Goal: Check status: Check status

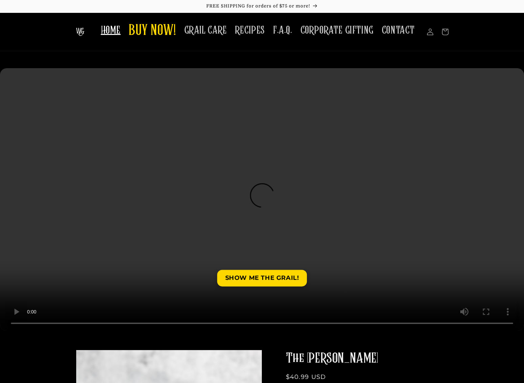
scroll to position [17, 0]
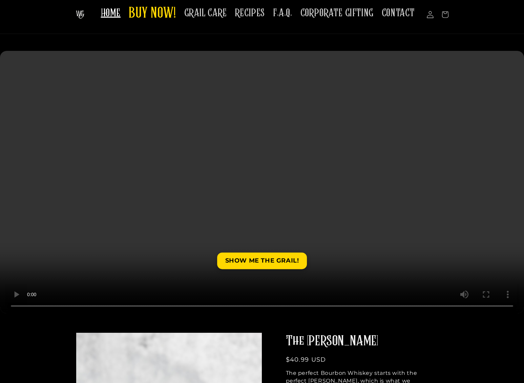
click at [429, 15] on icon at bounding box center [430, 14] width 7 height 7
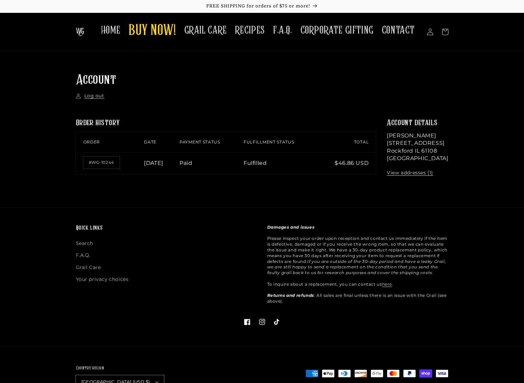
click at [270, 164] on td "Fulfilled" at bounding box center [283, 163] width 78 height 22
click at [271, 161] on td "Fulfilled" at bounding box center [283, 163] width 78 height 22
click at [109, 162] on link "#WG-10244" at bounding box center [101, 162] width 36 height 12
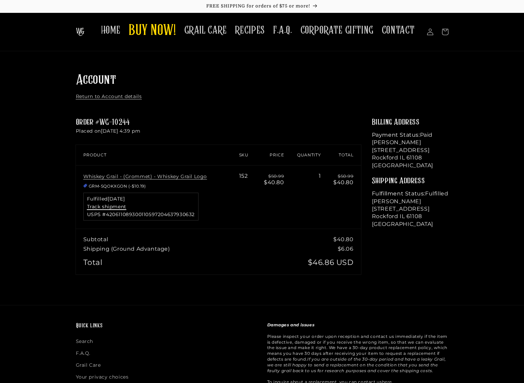
click at [125, 207] on link "Track shipment" at bounding box center [106, 206] width 39 height 6
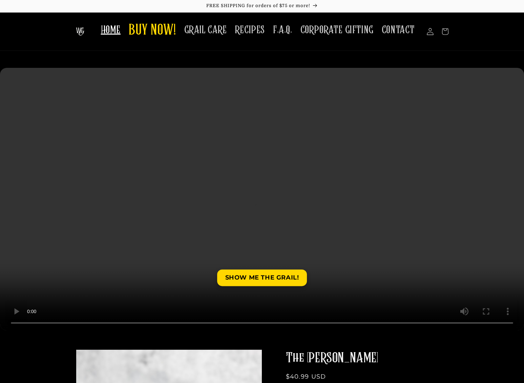
scroll to position [0, 0]
click at [430, 34] on icon at bounding box center [430, 31] width 7 height 7
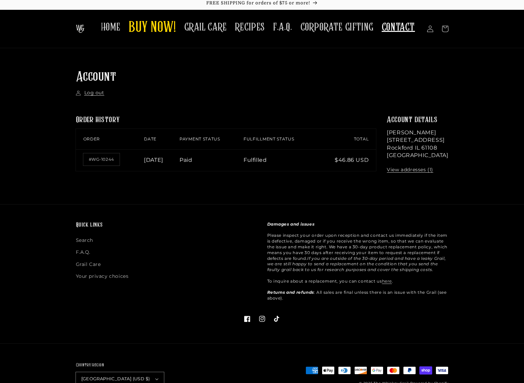
scroll to position [3, 0]
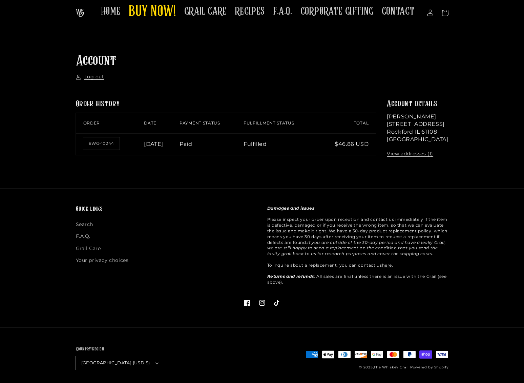
scroll to position [19, 0]
click at [393, 13] on span "CONTACT" at bounding box center [398, 11] width 33 height 13
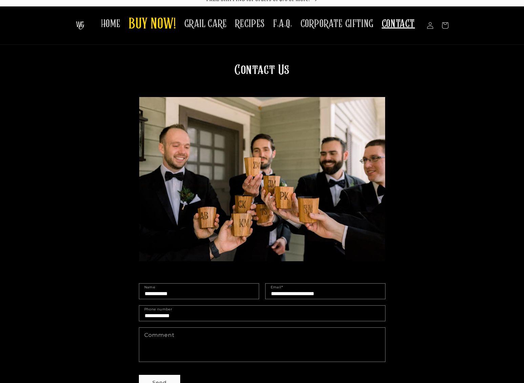
scroll to position [6, 0]
click at [84, 26] on img at bounding box center [80, 25] width 8 height 8
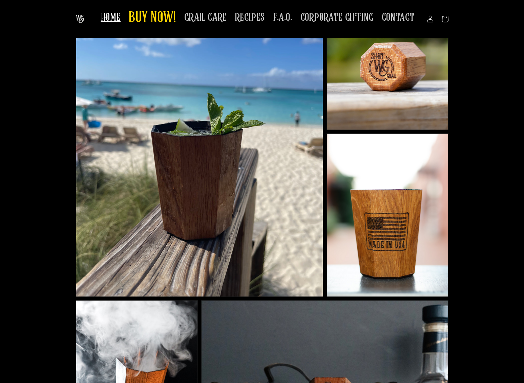
scroll to position [1037, 0]
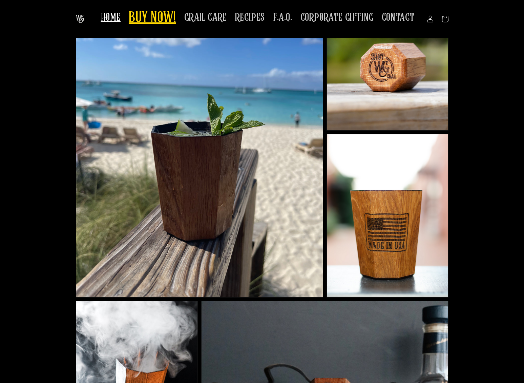
click at [148, 18] on span "BUY NOW!" at bounding box center [152, 18] width 47 height 19
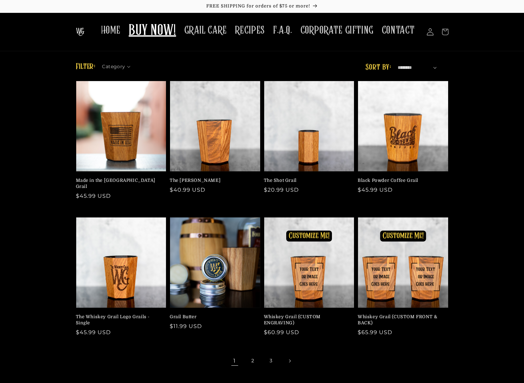
click at [432, 33] on icon at bounding box center [430, 31] width 7 height 7
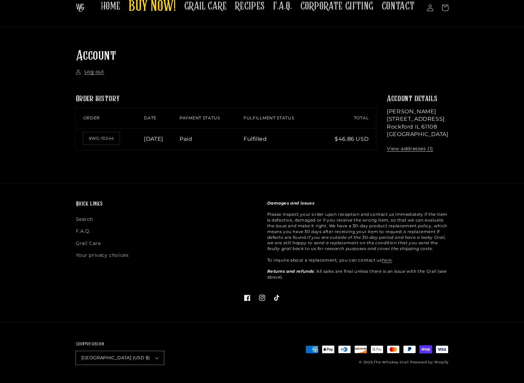
scroll to position [18, 0]
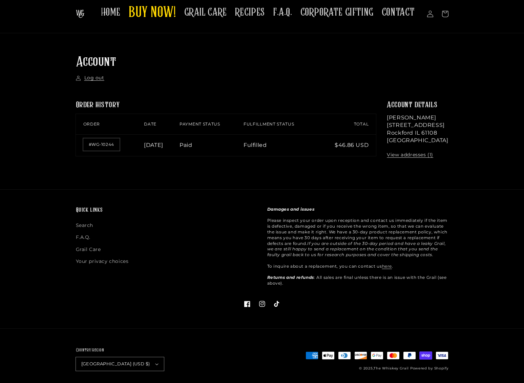
click at [105, 144] on link "#WG-10244" at bounding box center [101, 144] width 36 height 12
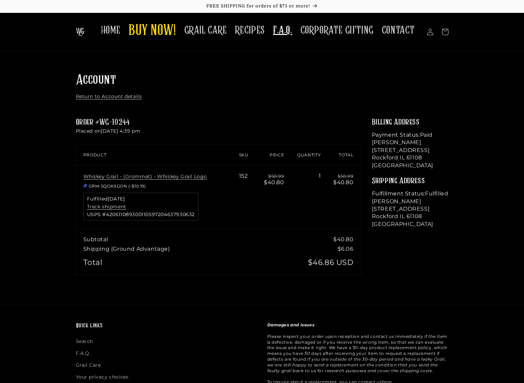
scroll to position [0, 0]
click at [289, 30] on span "F.A.Q." at bounding box center [282, 30] width 19 height 13
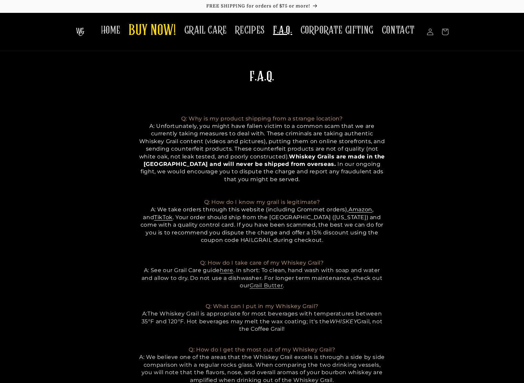
scroll to position [1, 0]
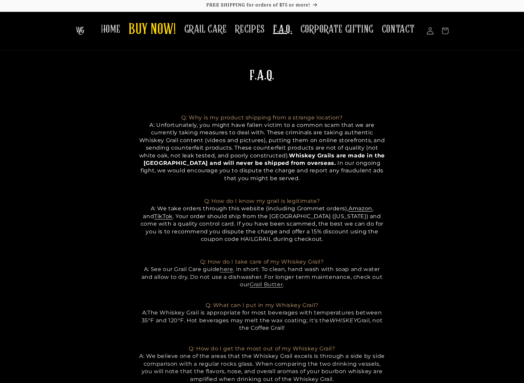
click at [431, 33] on icon at bounding box center [430, 30] width 7 height 7
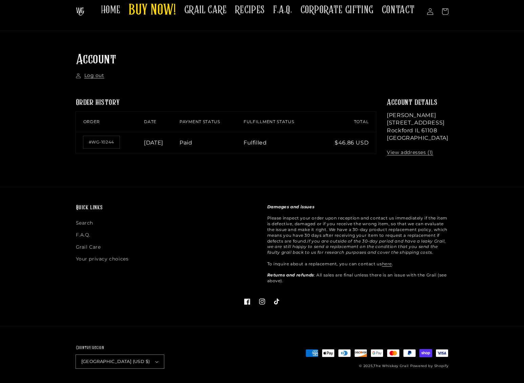
scroll to position [21, 0]
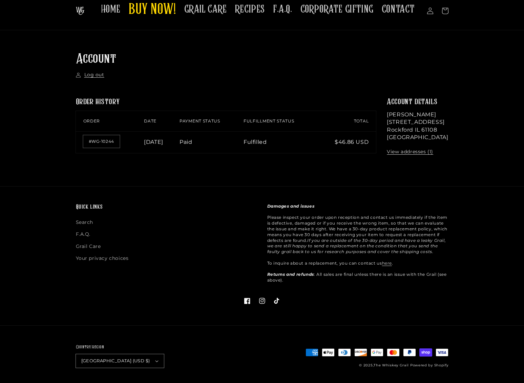
click at [105, 141] on link "#WG-10244" at bounding box center [101, 141] width 36 height 12
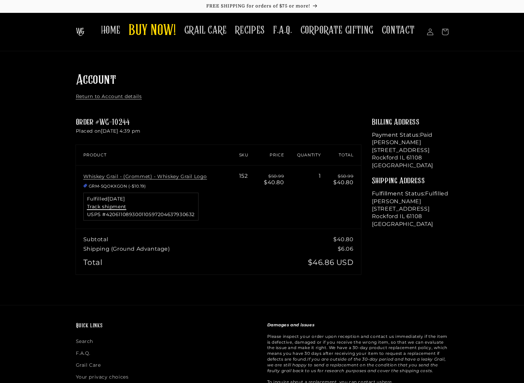
click at [113, 206] on link "Track shipment" at bounding box center [106, 206] width 39 height 6
